Goal: Information Seeking & Learning: Find specific fact

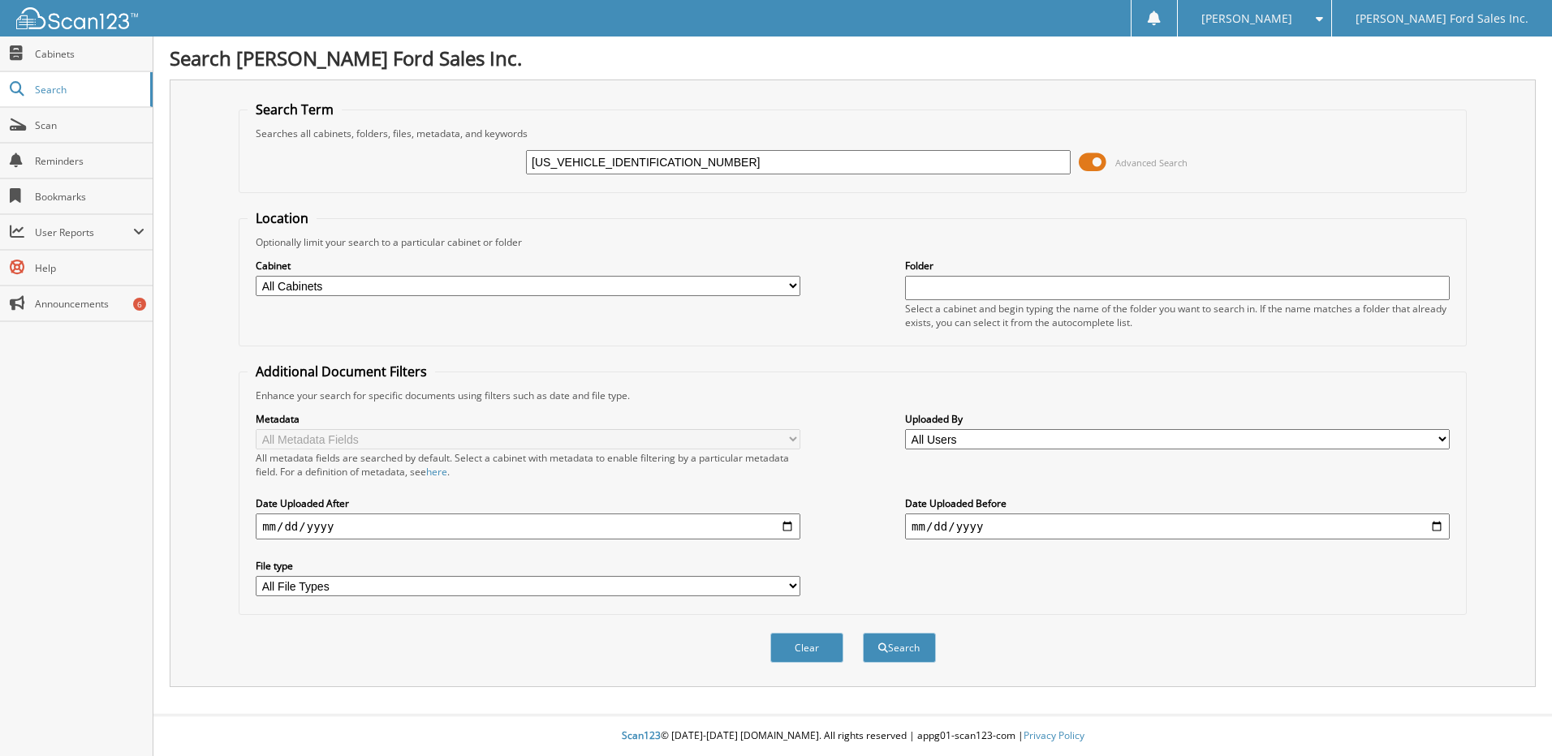
type input "[US_VEHICLE_IDENTIFICATION_NUMBER]"
click at [863, 633] on button "Search" at bounding box center [899, 648] width 73 height 30
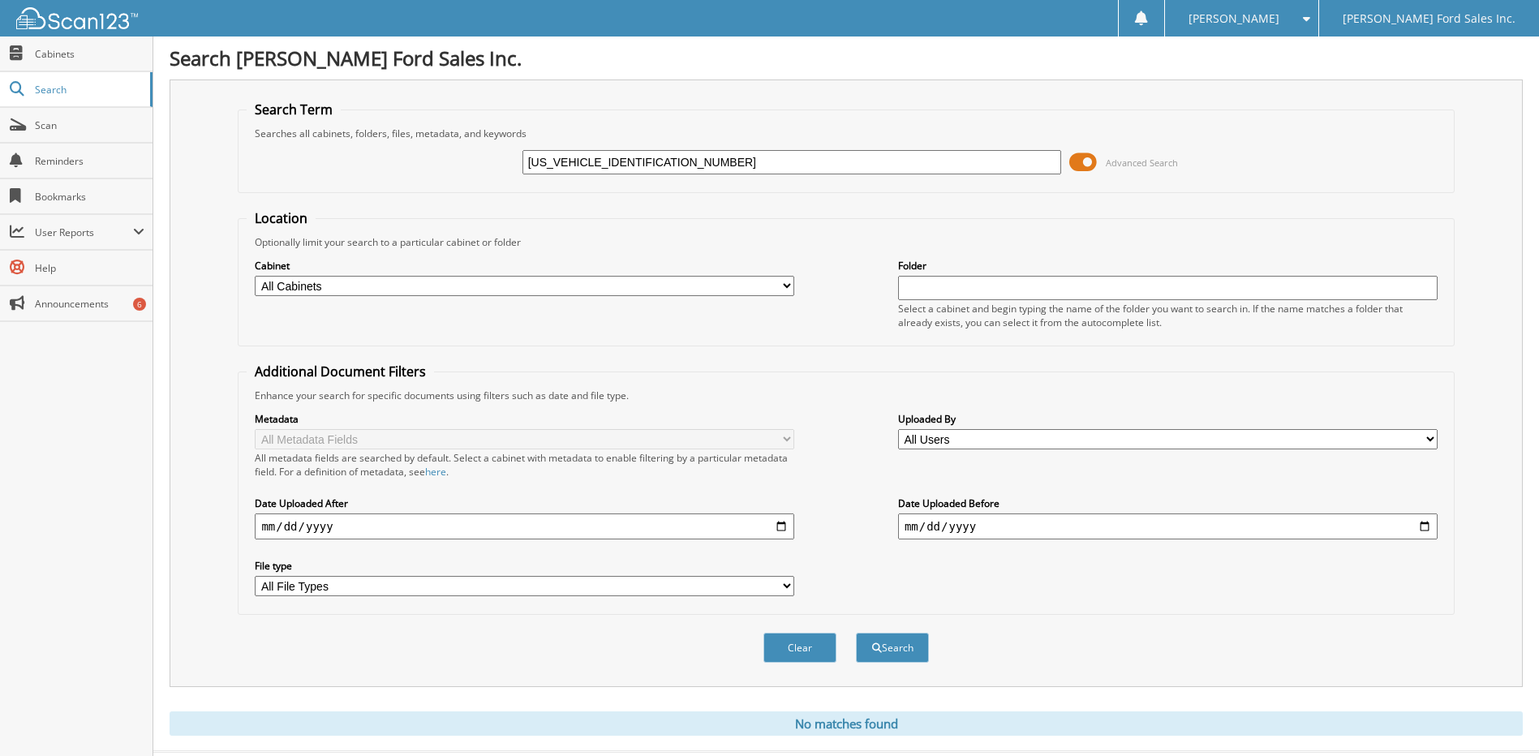
scroll to position [37, 0]
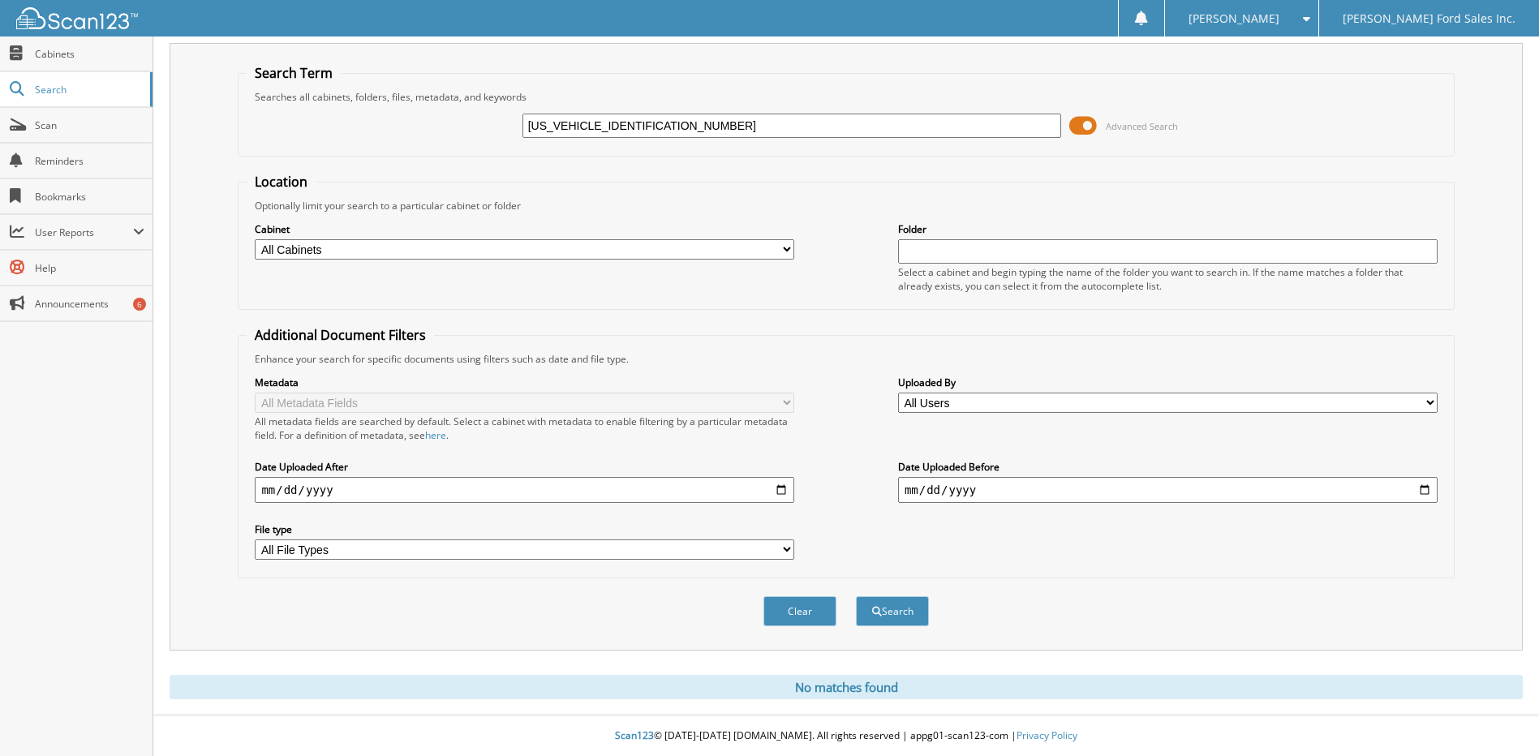
drag, startPoint x: 660, startPoint y: 123, endPoint x: 305, endPoint y: 123, distance: 354.6
click at [308, 123] on div "[US_VEHICLE_IDENTIFICATION_NUMBER] Advanced Search" at bounding box center [846, 126] width 1199 height 44
type input "[PERSON_NAME]"
click at [856, 596] on button "Search" at bounding box center [892, 611] width 73 height 30
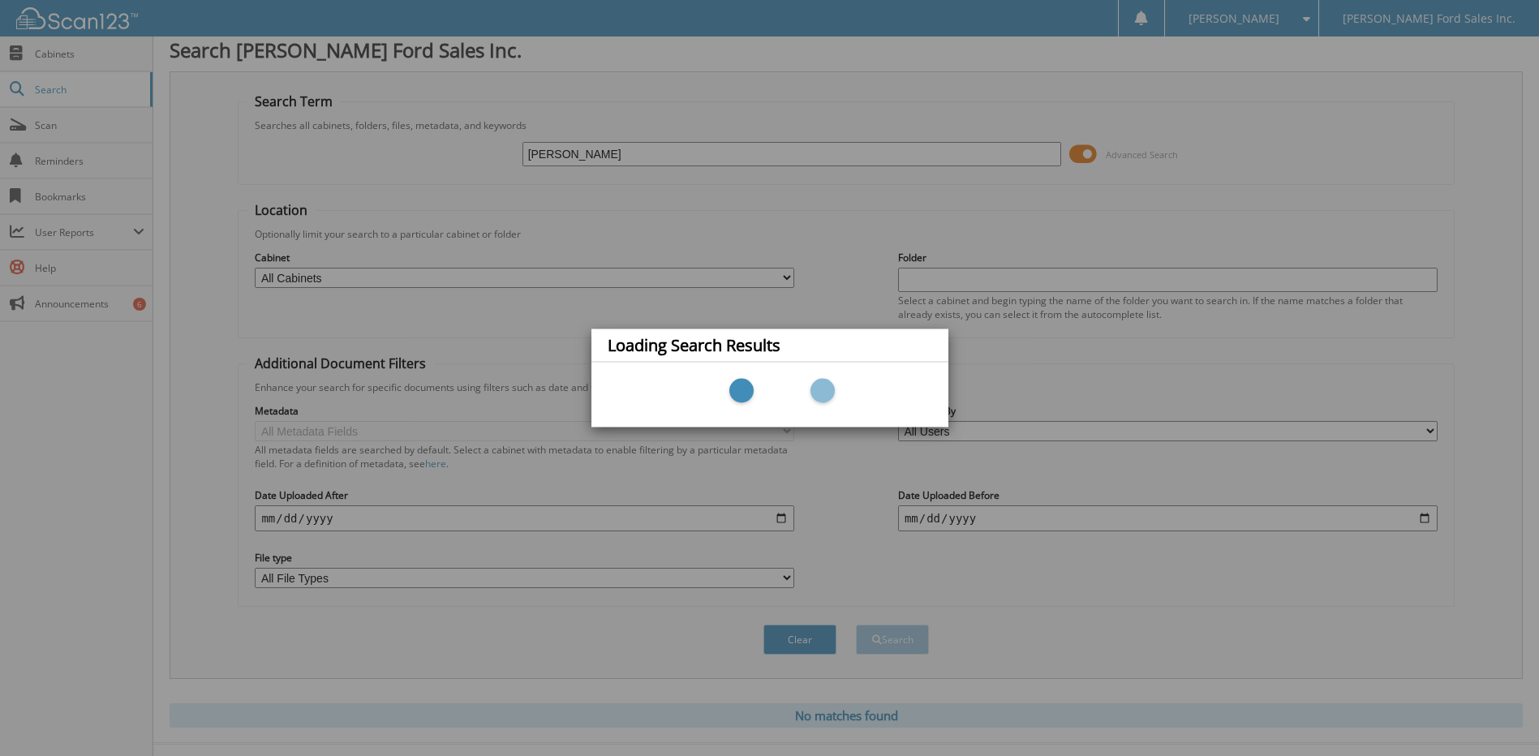
scroll to position [0, 0]
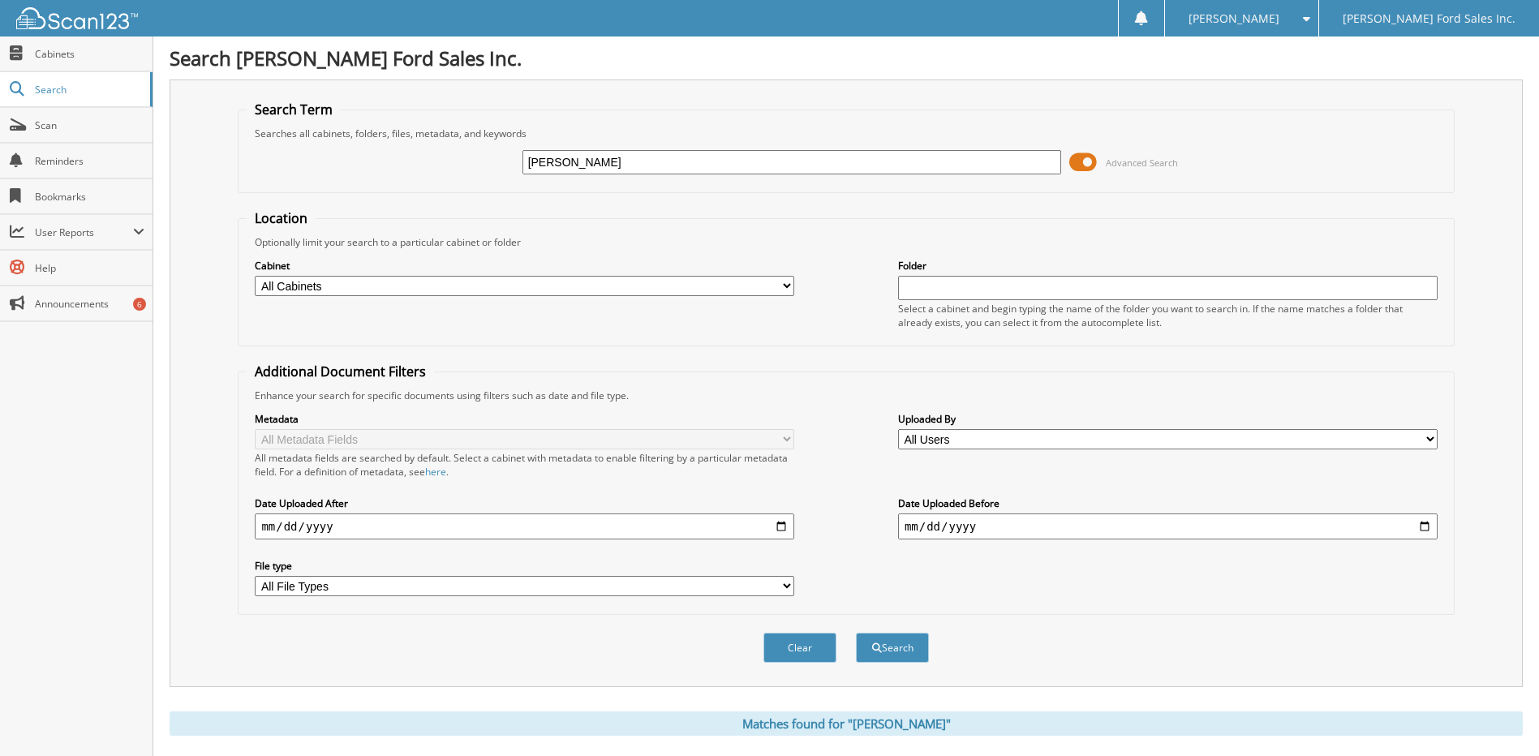
drag, startPoint x: 567, startPoint y: 161, endPoint x: 414, endPoint y: 159, distance: 153.4
click at [415, 160] on div "[PERSON_NAME] Advanced Search" at bounding box center [846, 162] width 1199 height 44
type input "[PERSON_NAME]"
click at [856, 633] on button "Search" at bounding box center [892, 648] width 73 height 30
